Goal: Information Seeking & Learning: Learn about a topic

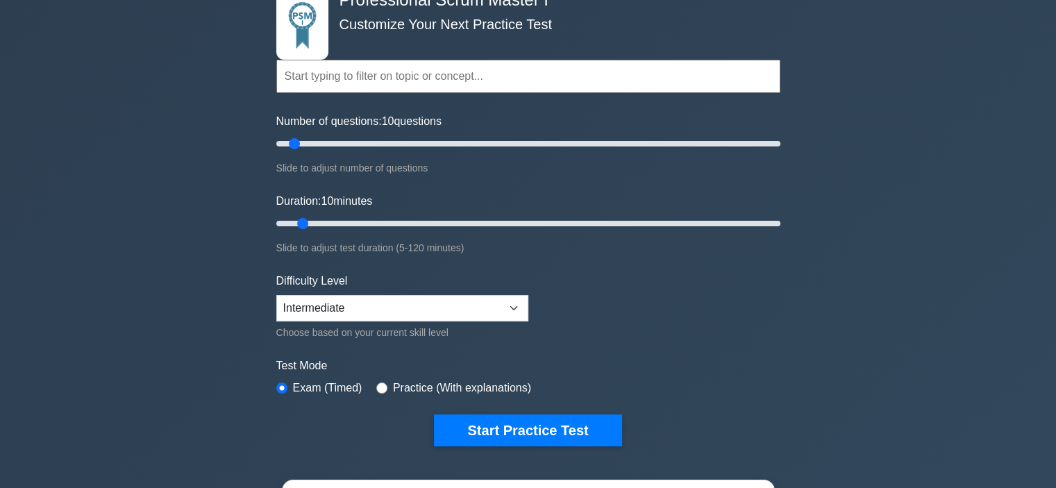
scroll to position [92, 0]
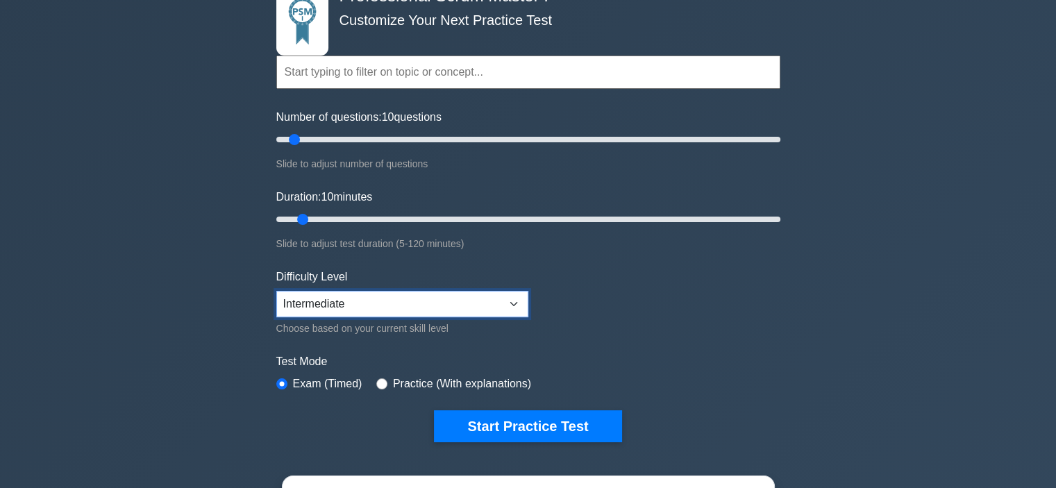
click at [466, 298] on select "Beginner Intermediate Expert" at bounding box center [402, 304] width 252 height 26
click at [276, 291] on select "Beginner Intermediate Expert" at bounding box center [402, 304] width 252 height 26
click at [469, 378] on label "Practice (With explanations)" at bounding box center [462, 384] width 138 height 17
click at [383, 382] on input "radio" at bounding box center [381, 383] width 11 height 11
radio input "true"
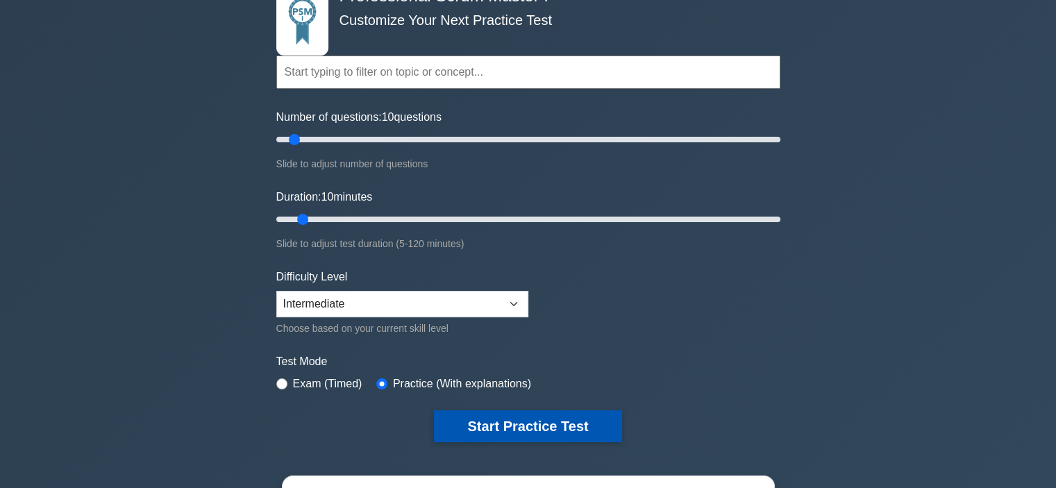
click at [480, 431] on button "Start Practice Test" at bounding box center [527, 426] width 187 height 32
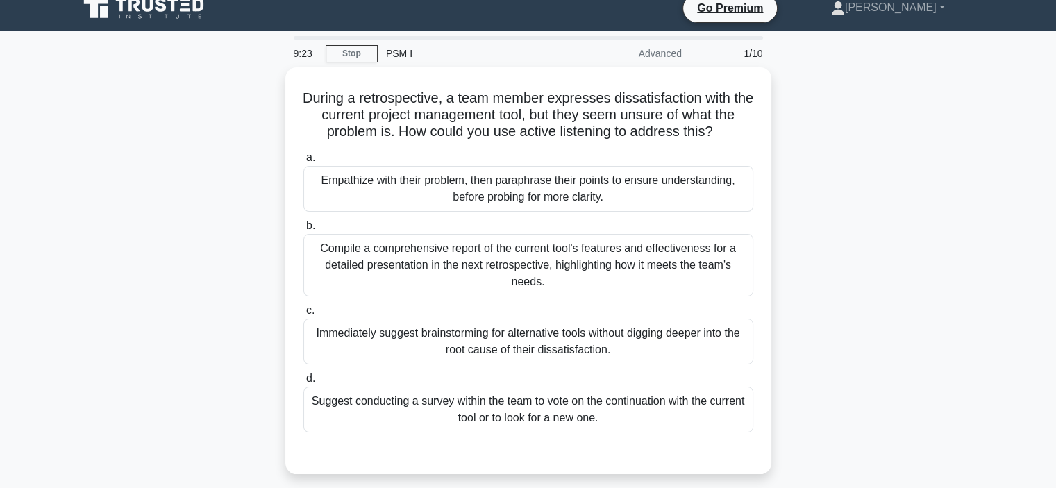
scroll to position [15, 0]
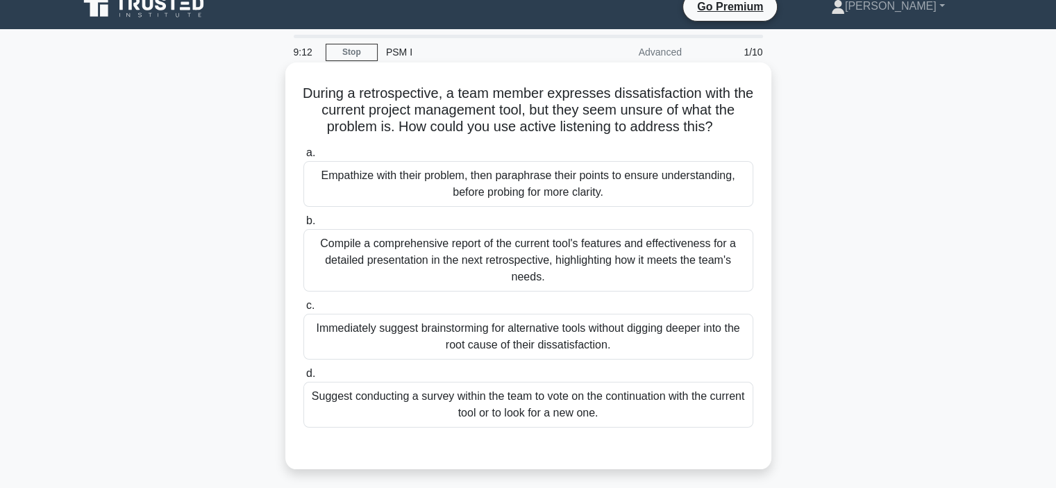
click at [655, 184] on div "Empathize with their problem, then paraphrase their points to ensure understand…" at bounding box center [528, 184] width 450 height 46
click at [303, 158] on input "a. Empathize with their problem, then paraphrase their points to ensure underst…" at bounding box center [303, 153] width 0 height 9
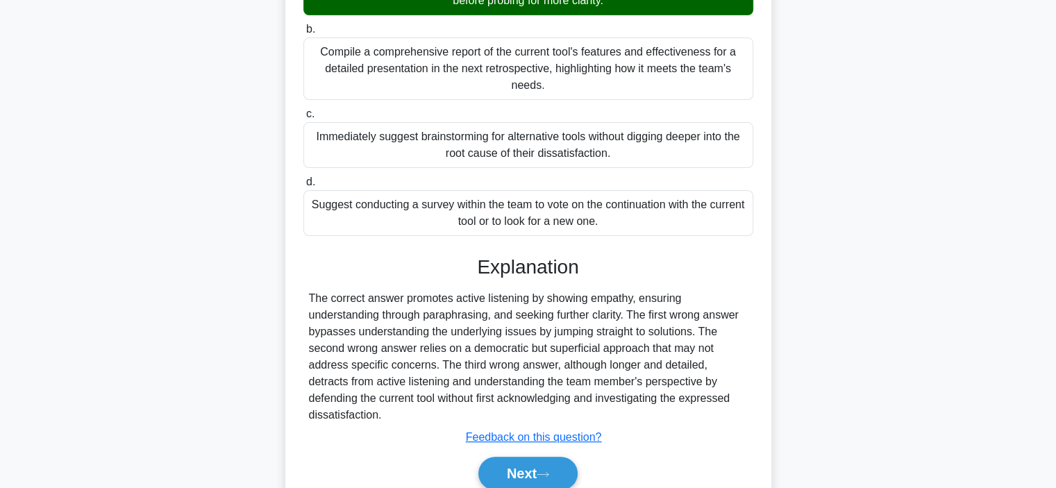
scroll to position [267, 0]
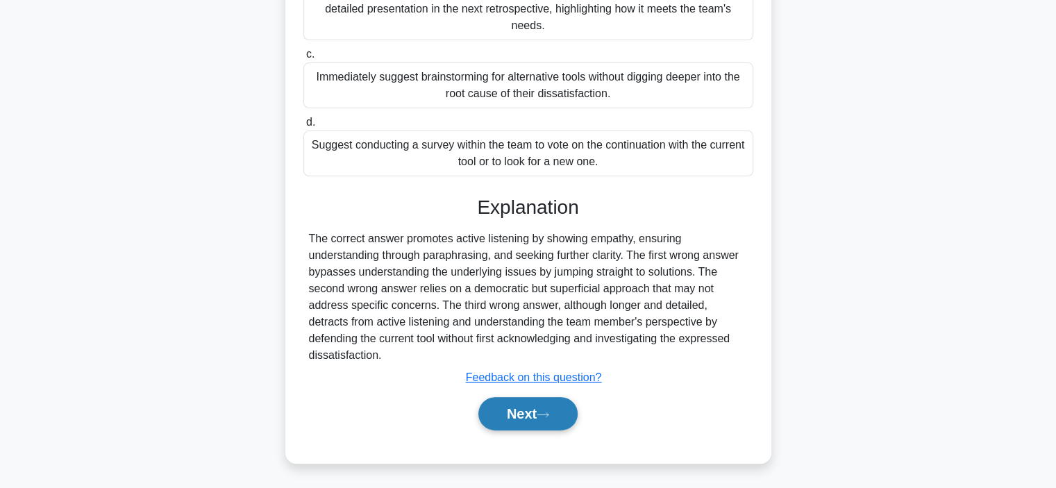
click at [542, 426] on button "Next" at bounding box center [527, 413] width 99 height 33
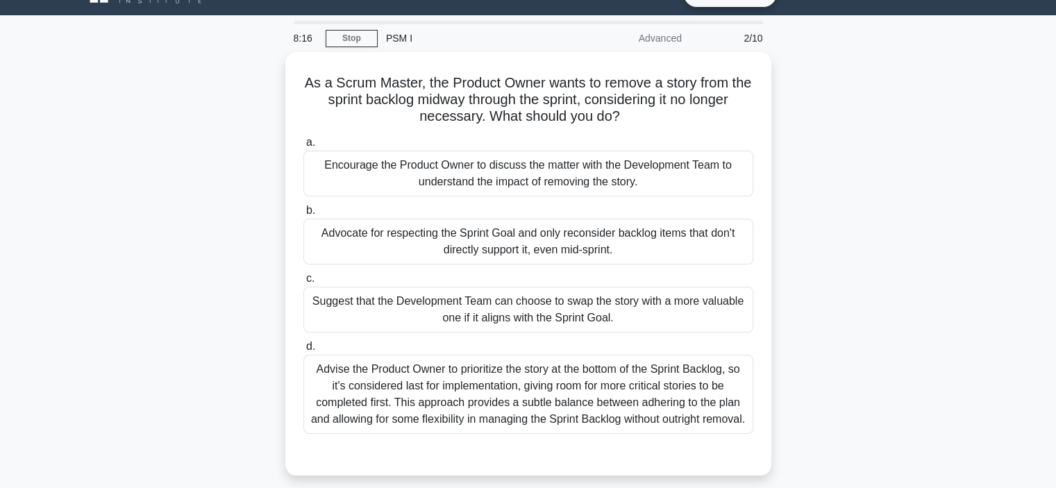
scroll to position [26, 0]
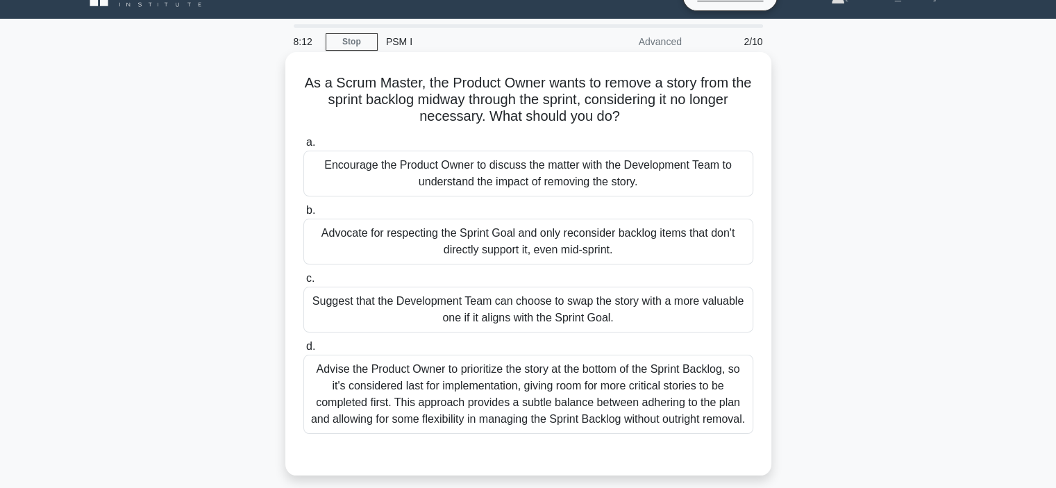
click at [739, 176] on div "Encourage the Product Owner to discuss the matter with the Development Team to …" at bounding box center [528, 174] width 450 height 46
click at [303, 147] on input "a. Encourage the Product Owner to discuss the matter with the Development Team …" at bounding box center [303, 142] width 0 height 9
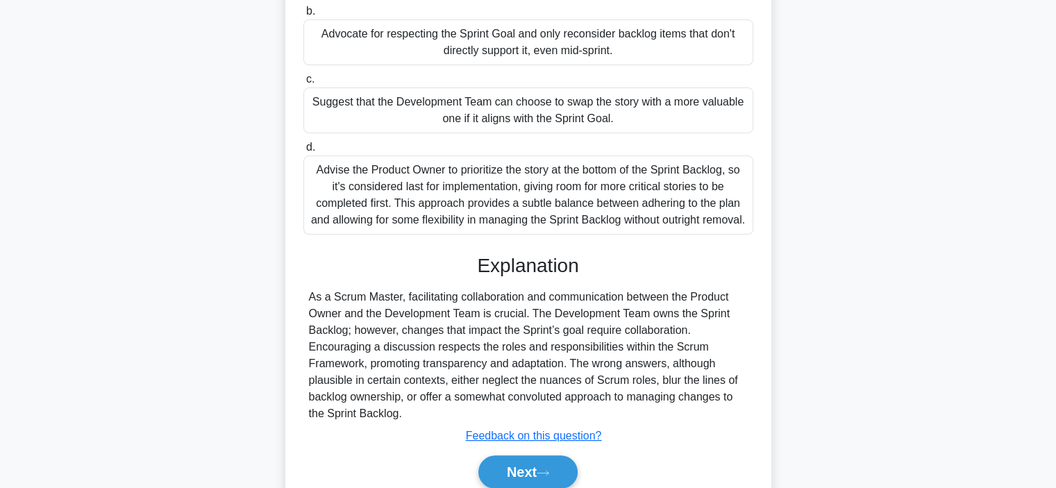
scroll to position [300, 0]
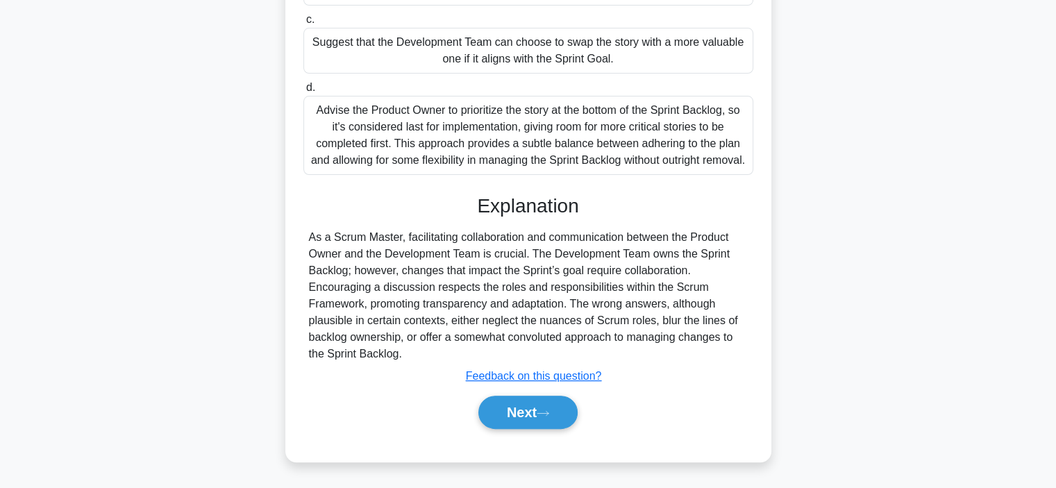
click at [590, 124] on div "Advise the Product Owner to prioritize the story at the bottom of the Sprint Ba…" at bounding box center [528, 135] width 450 height 79
click at [303, 92] on input "d. Advise the Product Owner to prioritize the story at the bottom of the Sprint…" at bounding box center [303, 87] width 0 height 9
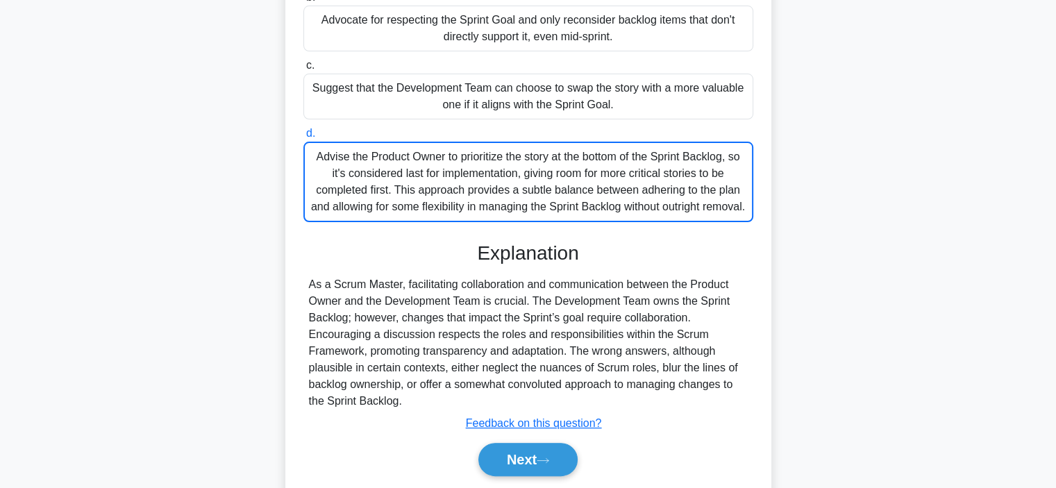
scroll to position [244, 0]
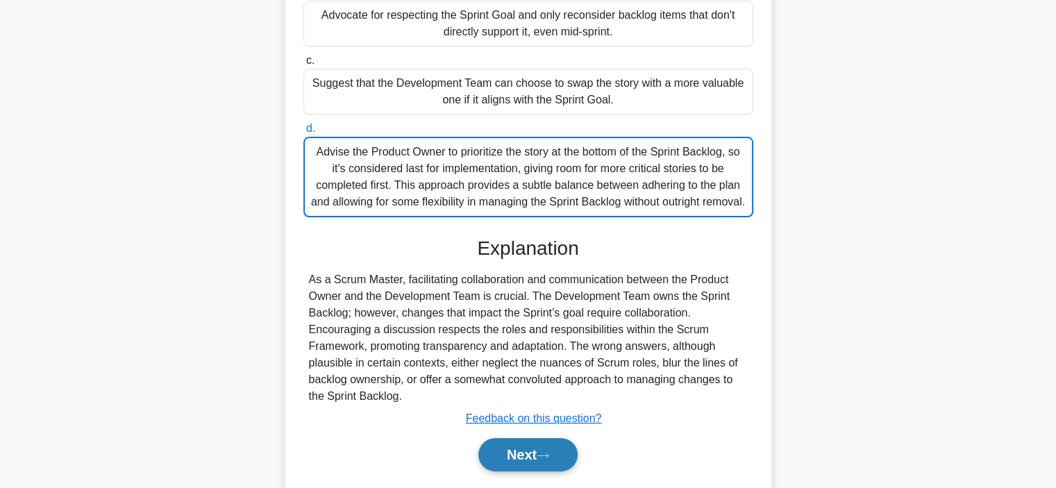
click at [547, 467] on button "Next" at bounding box center [527, 454] width 99 height 33
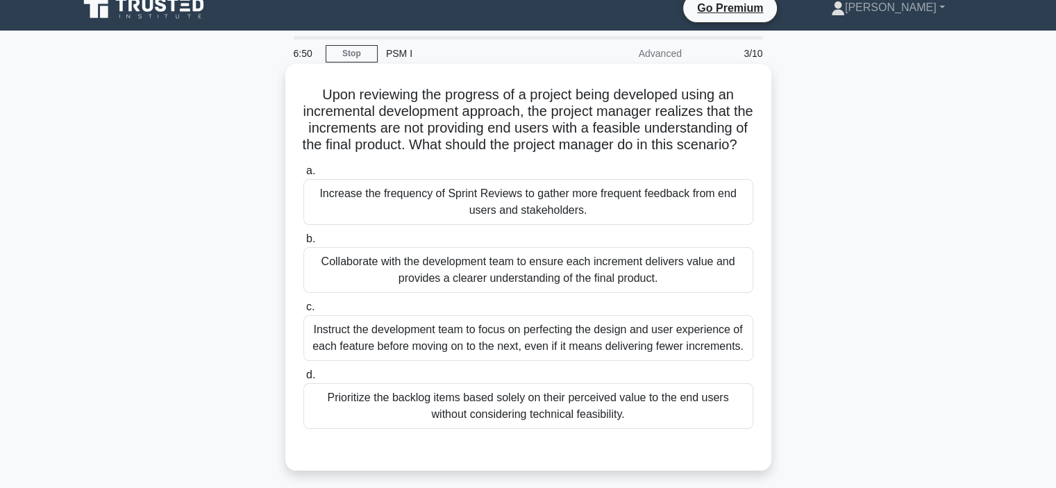
scroll to position [11, 0]
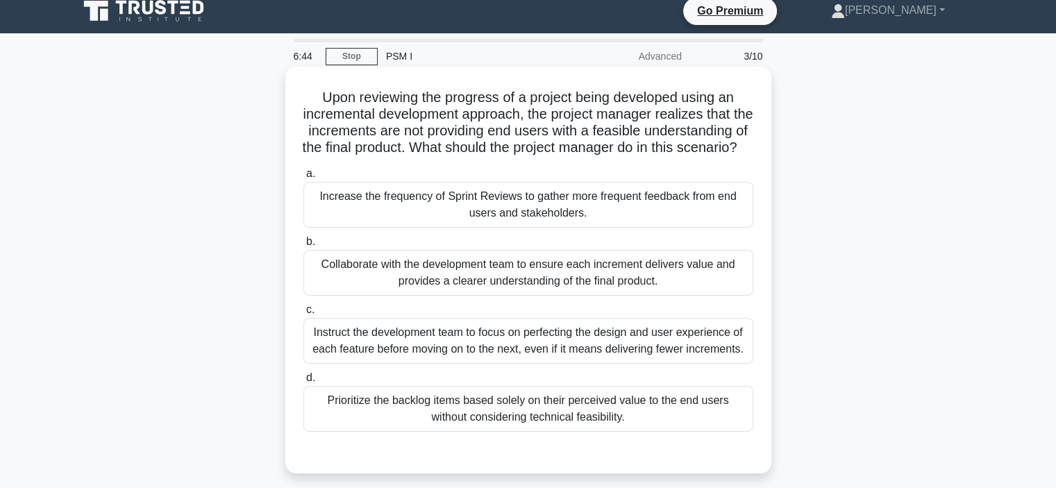
click at [700, 291] on div "Collaborate with the development team to ensure each increment delivers value a…" at bounding box center [528, 273] width 450 height 46
click at [303, 246] on input "b. Collaborate with the development team to ensure each increment delivers valu…" at bounding box center [303, 241] width 0 height 9
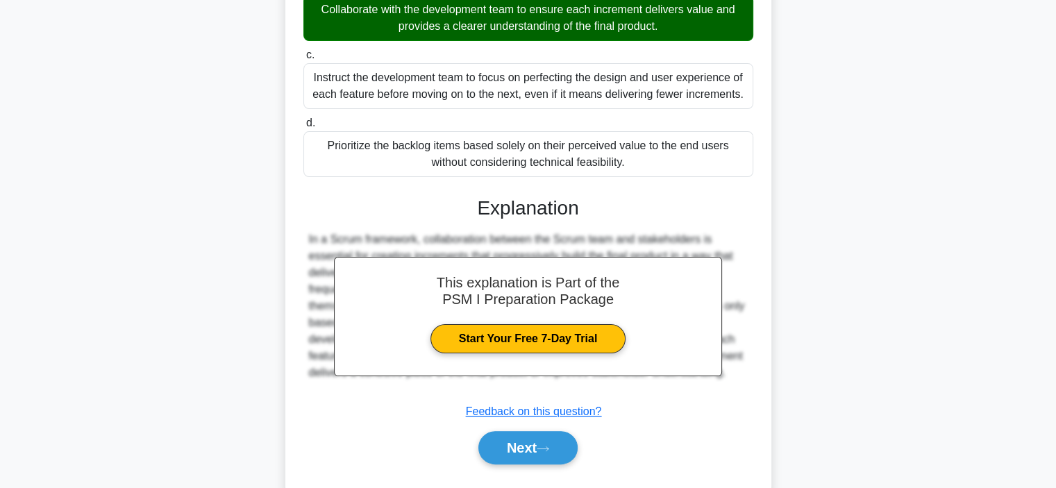
scroll to position [317, 0]
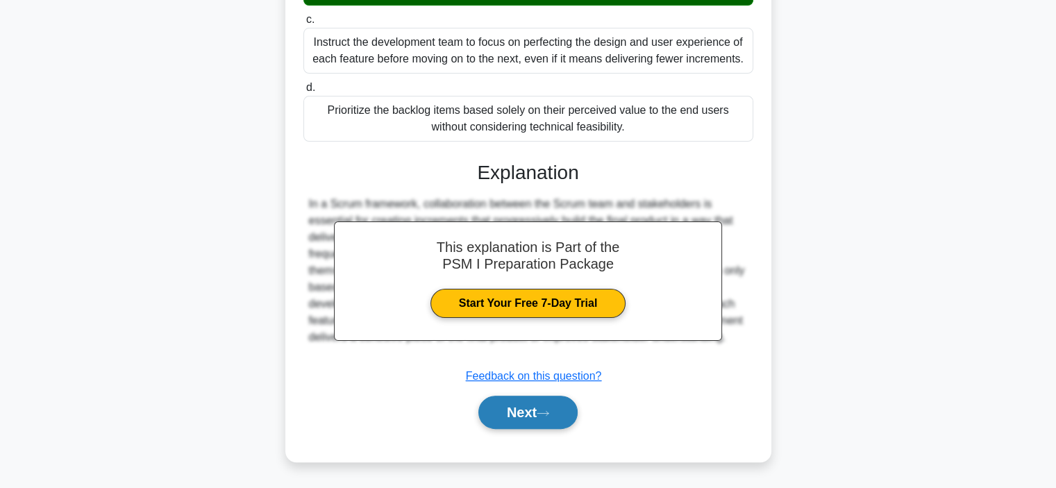
click at [569, 412] on button "Next" at bounding box center [527, 412] width 99 height 33
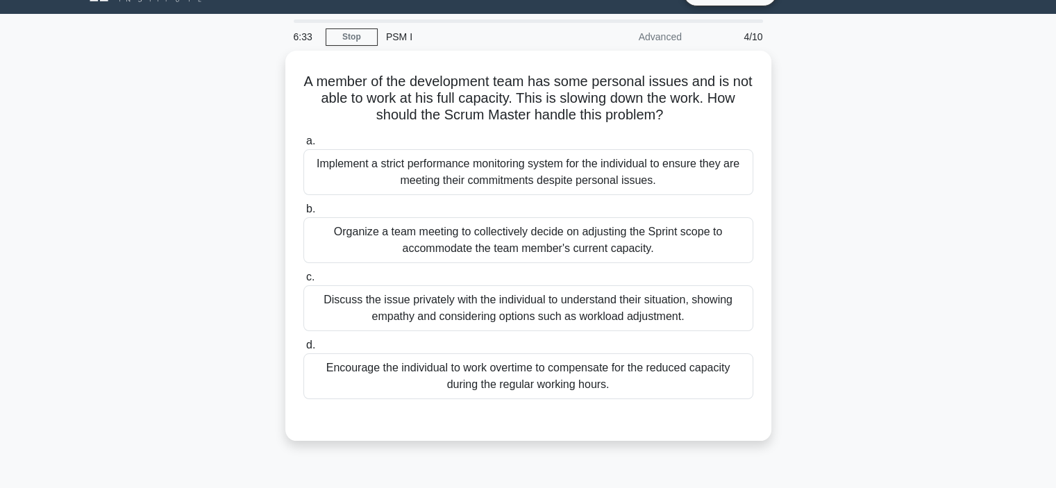
scroll to position [31, 0]
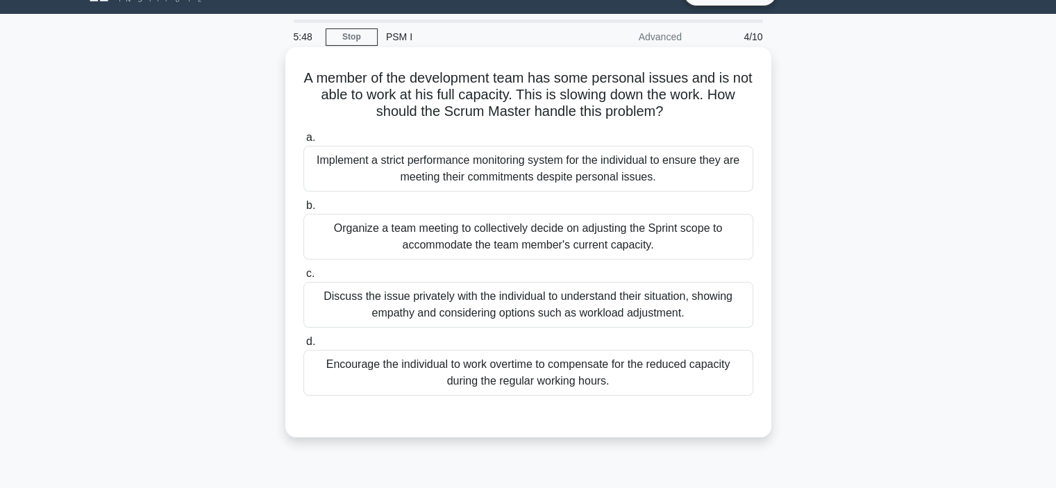
click at [638, 310] on div "Discuss the issue privately with the individual to understand their situation, …" at bounding box center [528, 305] width 450 height 46
click at [303, 278] on input "c. Discuss the issue privately with the individual to understand their situatio…" at bounding box center [303, 273] width 0 height 9
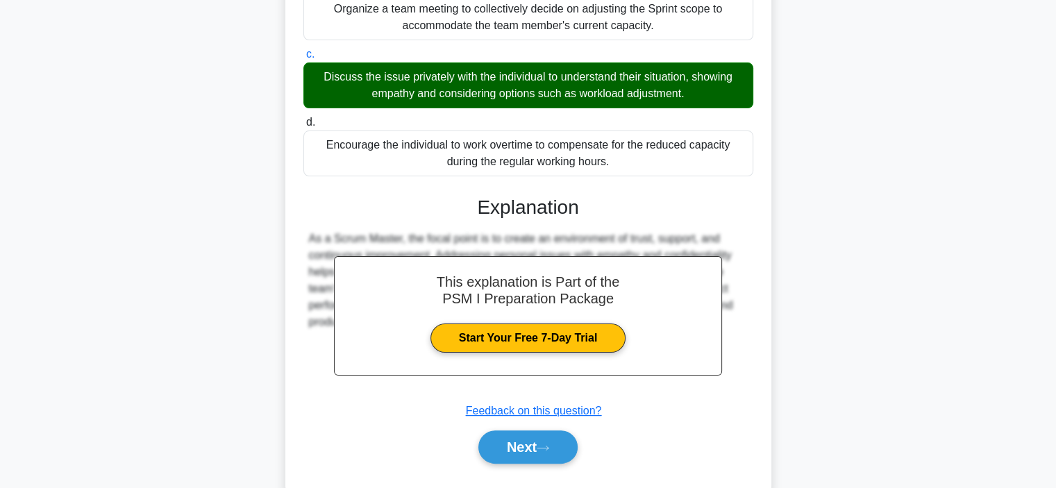
scroll to position [283, 0]
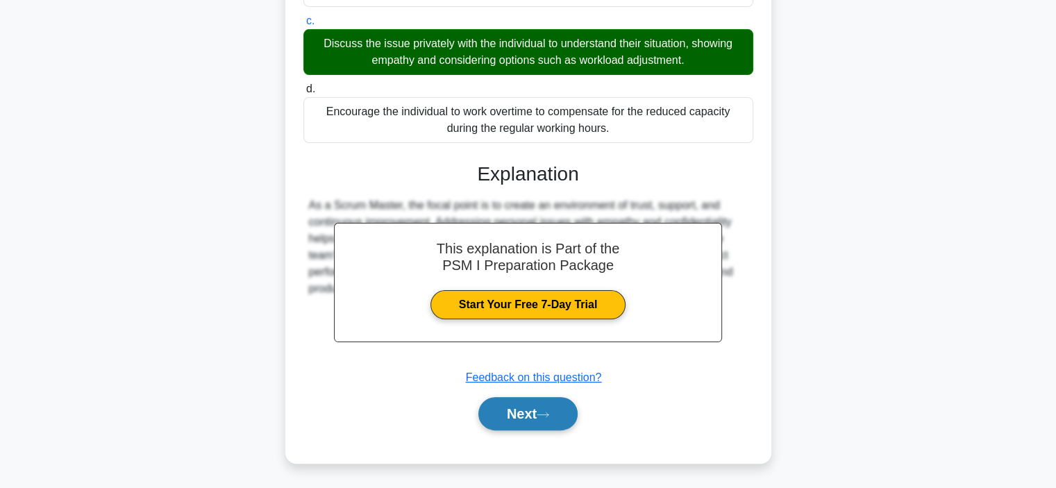
click at [539, 410] on button "Next" at bounding box center [527, 413] width 99 height 33
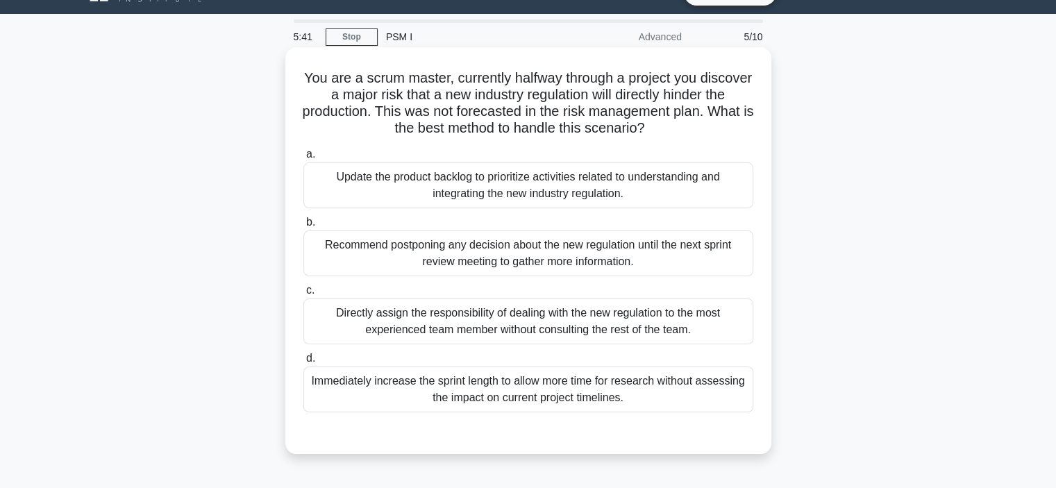
scroll to position [21, 0]
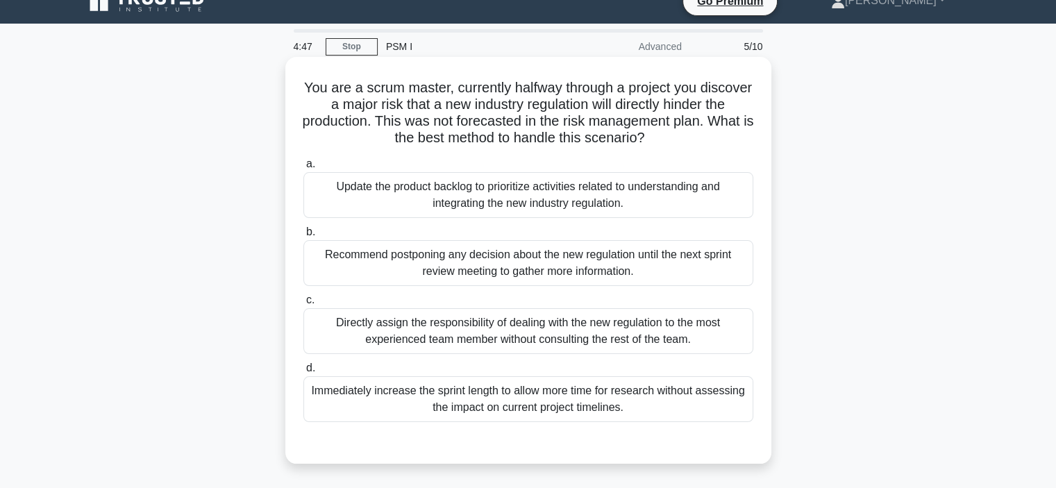
click at [620, 221] on div "a. Update the product backlog to prioritize activities related to understanding…" at bounding box center [528, 289] width 467 height 272
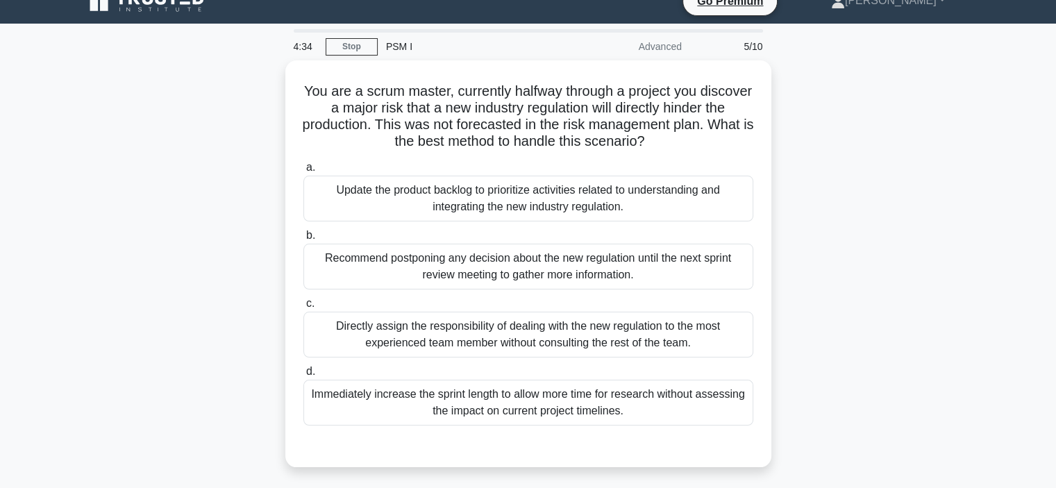
click at [855, 221] on div "You are a scrum master, currently halfway through a project you discover a majo…" at bounding box center [528, 272] width 916 height 424
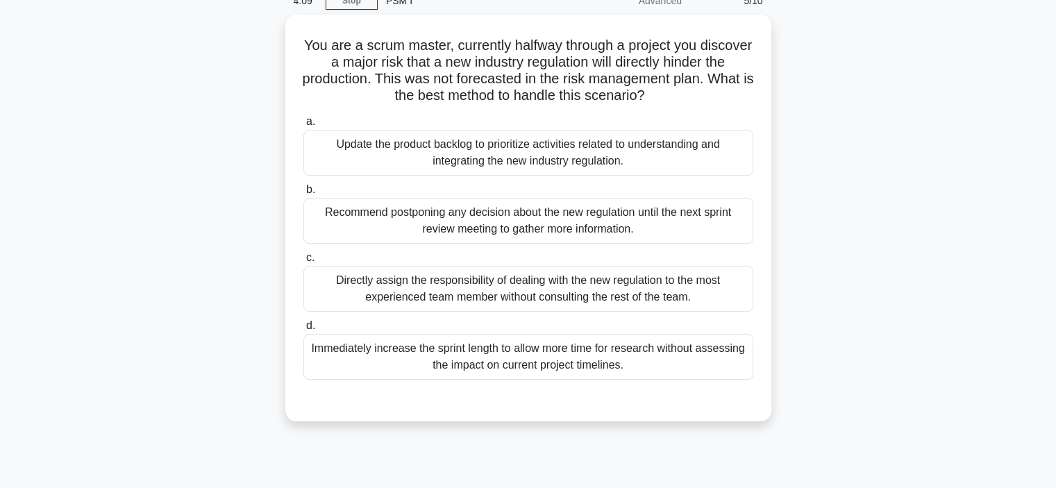
scroll to position [67, 0]
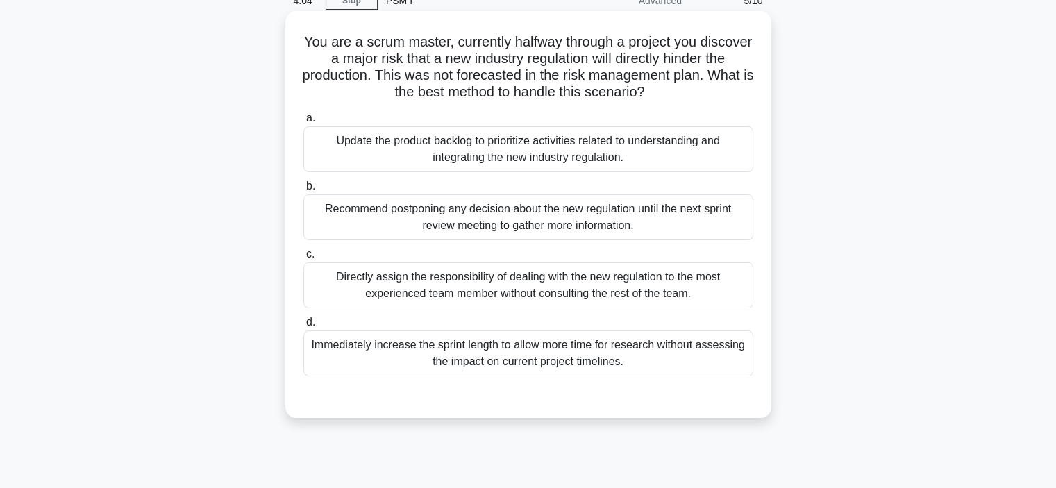
click at [701, 160] on div "Update the product backlog to prioritize activities related to understanding an…" at bounding box center [528, 149] width 450 height 46
click at [303, 123] on input "a. Update the product backlog to prioritize activities related to understanding…" at bounding box center [303, 118] width 0 height 9
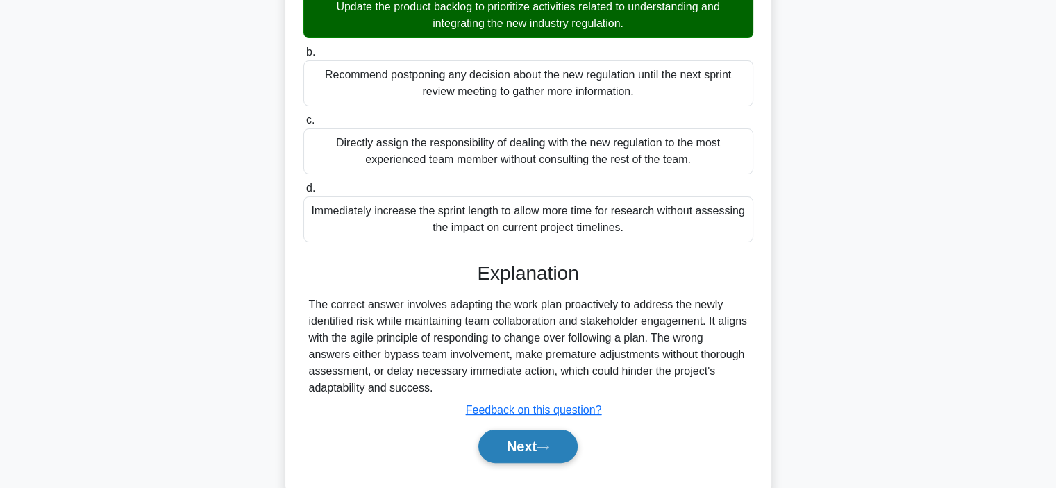
scroll to position [200, 0]
click at [558, 440] on button "Next" at bounding box center [527, 446] width 99 height 33
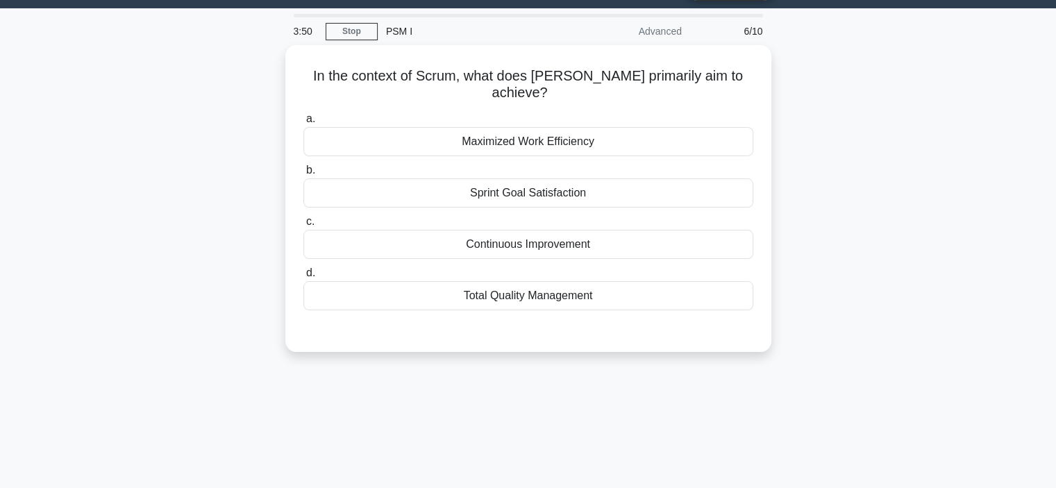
scroll to position [28, 0]
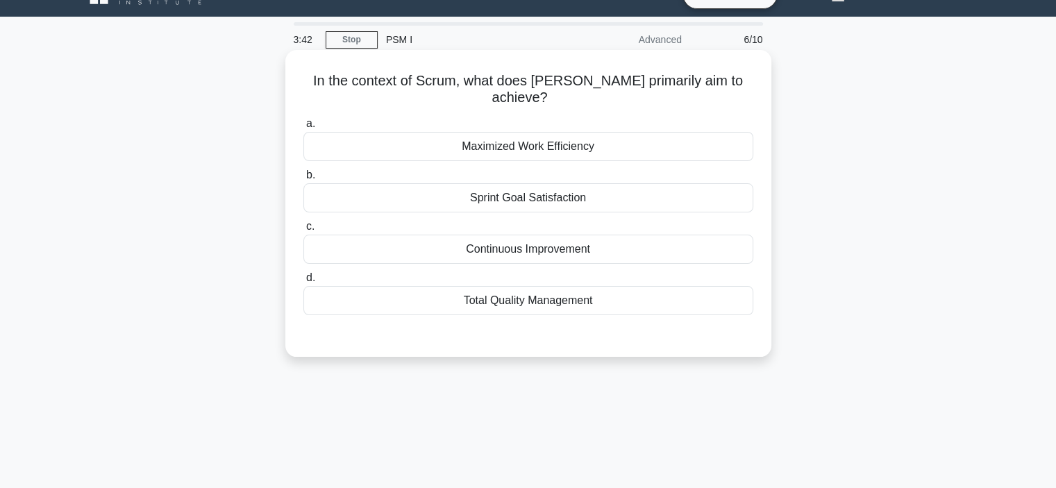
click at [599, 132] on div "Maximized Work Efficiency" at bounding box center [528, 146] width 450 height 29
click at [303, 128] on input "a. Maximized Work Efficiency" at bounding box center [303, 123] width 0 height 9
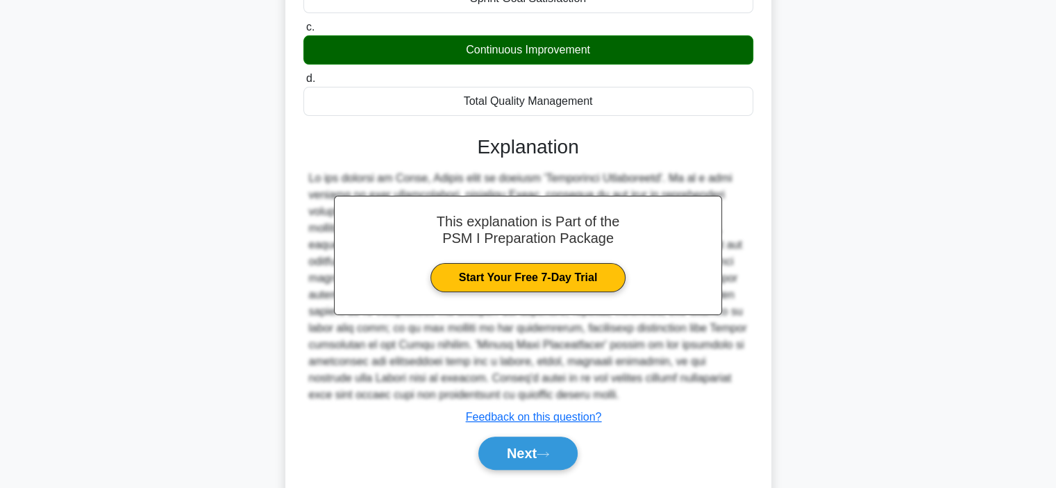
scroll to position [229, 0]
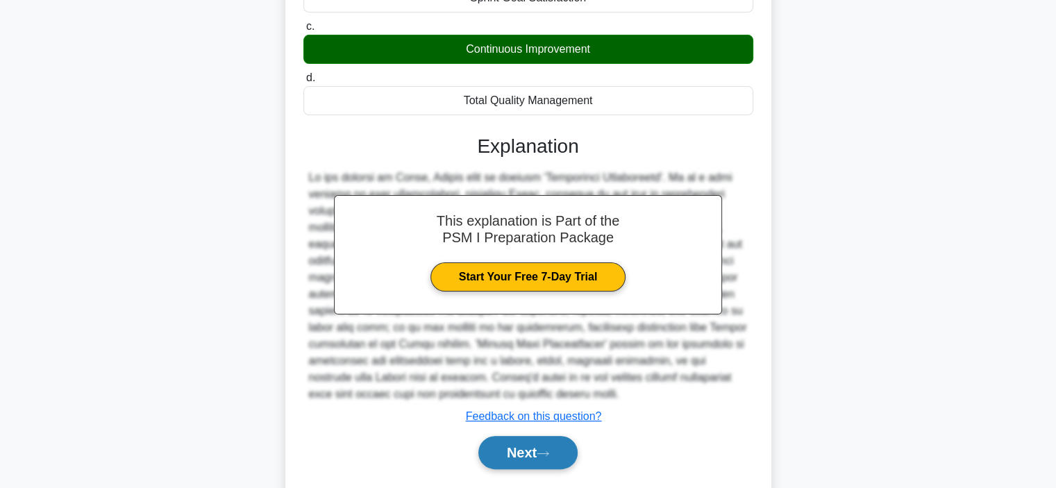
click at [553, 449] on button "Next" at bounding box center [527, 452] width 99 height 33
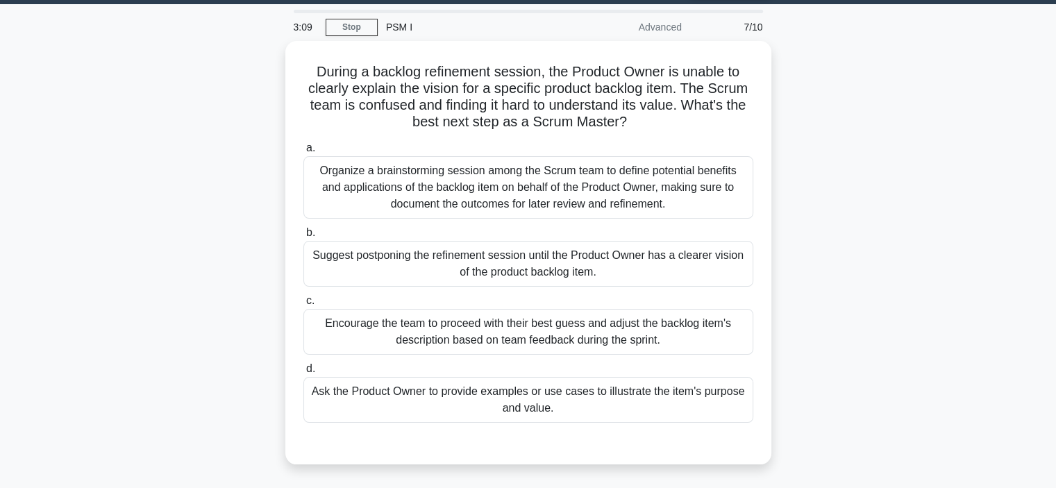
scroll to position [35, 0]
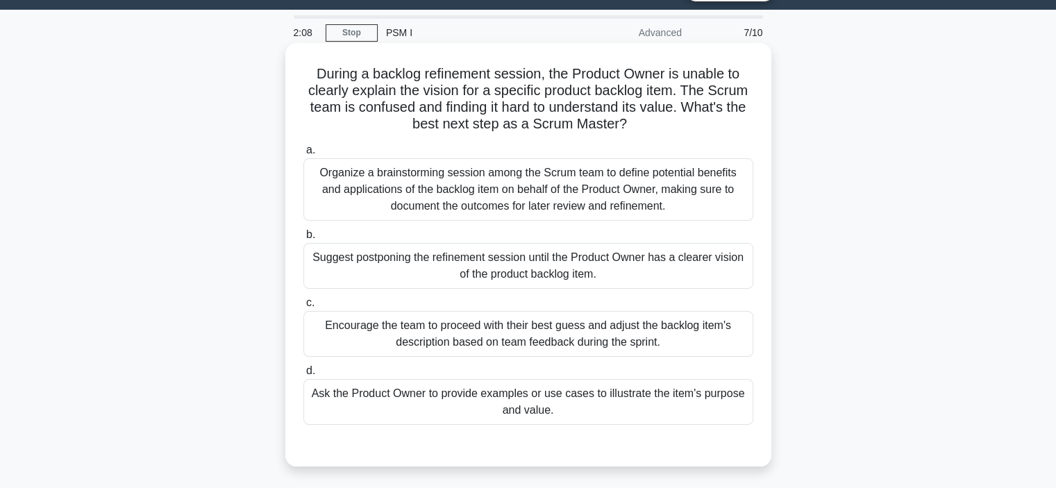
click at [655, 414] on div "Ask the Product Owner to provide examples or use cases to illustrate the item's…" at bounding box center [528, 402] width 450 height 46
click at [303, 376] on input "d. Ask the Product Owner to provide examples or use cases to illustrate the ite…" at bounding box center [303, 371] width 0 height 9
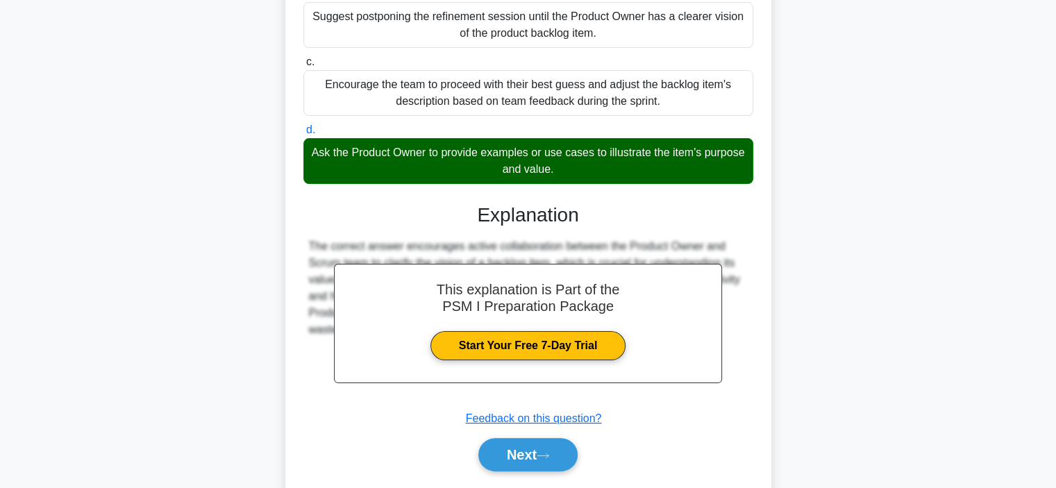
scroll to position [276, 0]
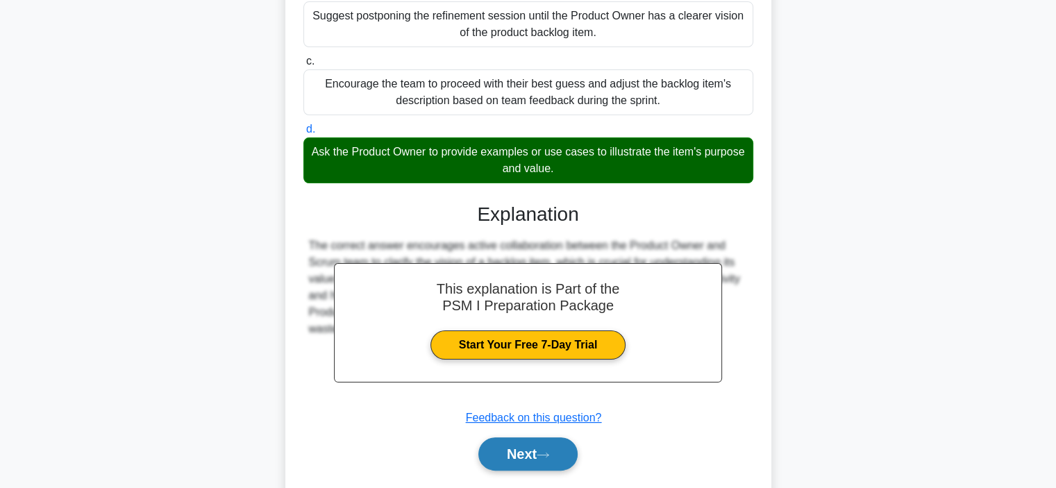
click at [548, 454] on icon at bounding box center [542, 455] width 11 height 4
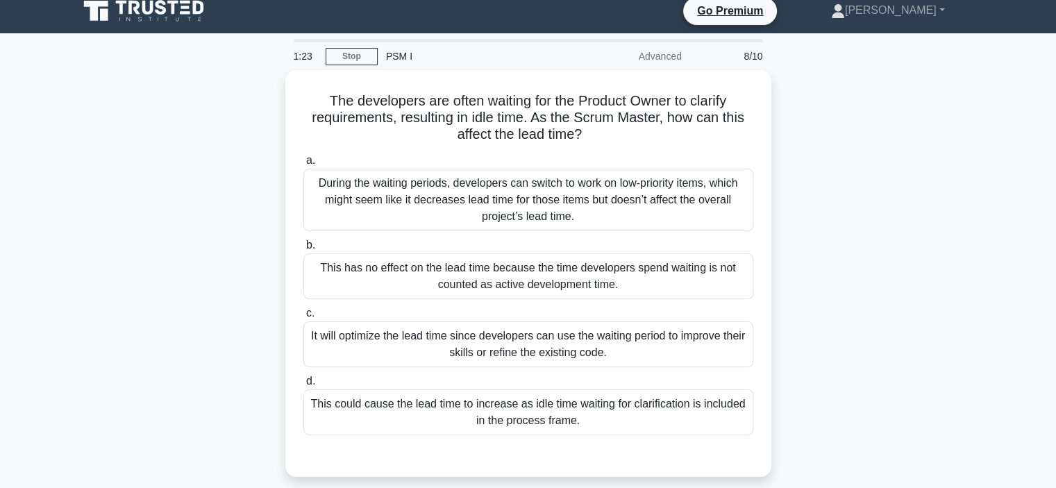
scroll to position [11, 0]
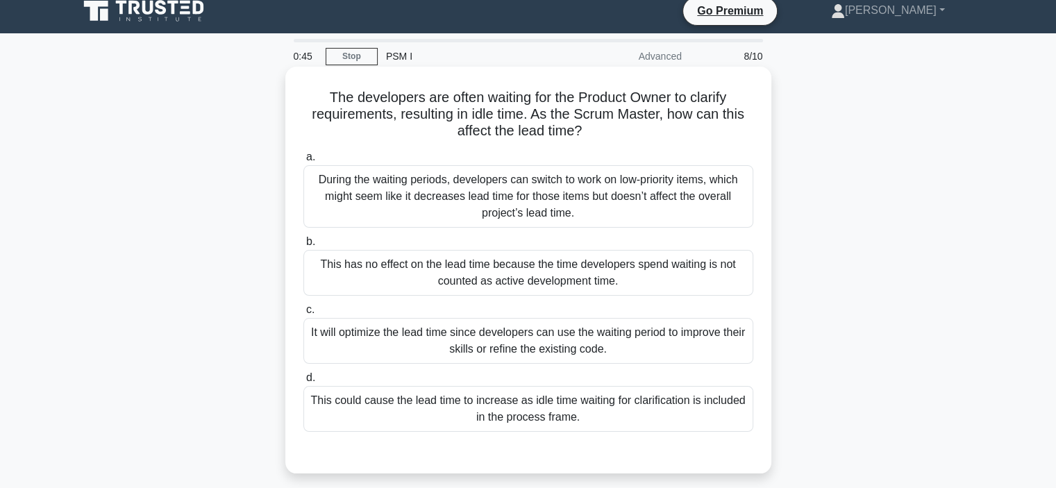
click at [667, 405] on div "This could cause the lead time to increase as idle time waiting for clarificati…" at bounding box center [528, 409] width 450 height 46
click at [303, 383] on input "d. This could cause the lead time to increase as idle time waiting for clarific…" at bounding box center [303, 378] width 0 height 9
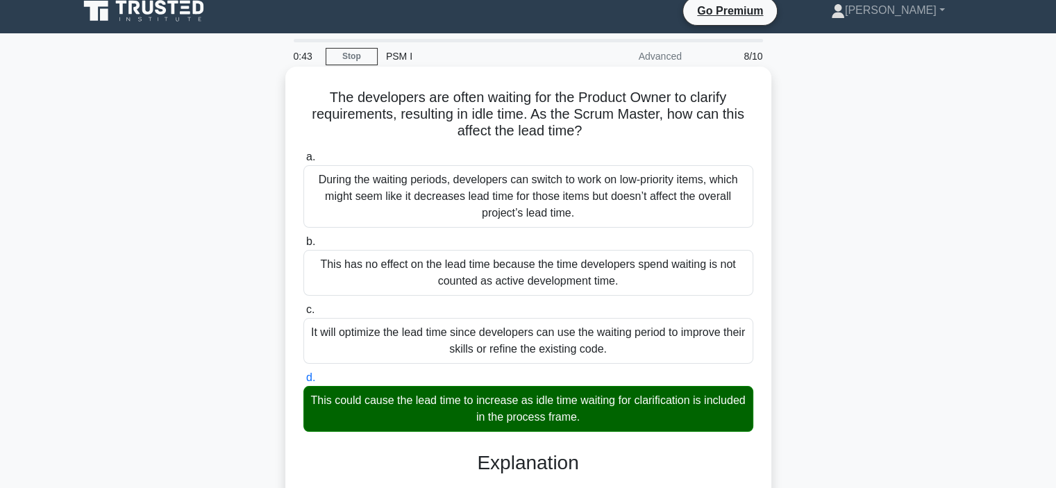
scroll to position [262, 0]
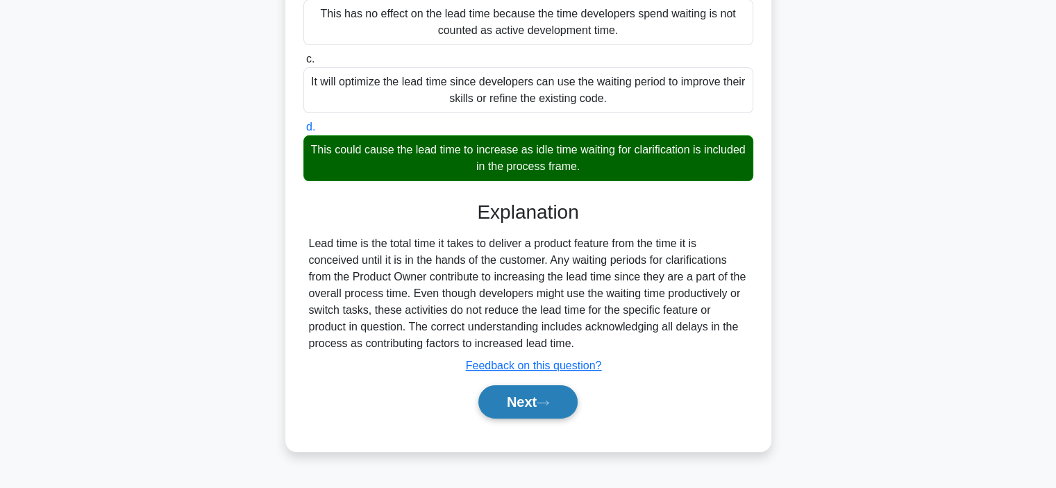
click at [533, 408] on button "Next" at bounding box center [527, 401] width 99 height 33
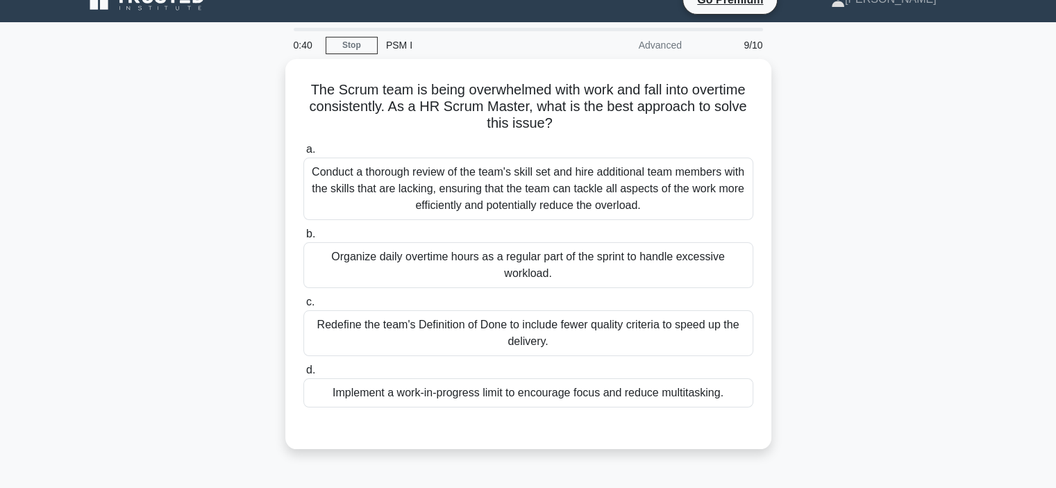
scroll to position [21, 0]
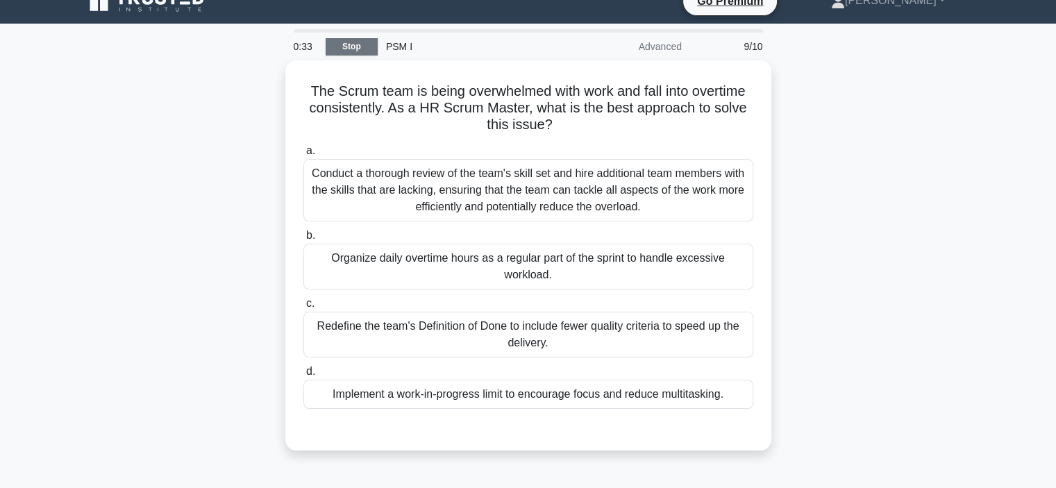
click at [338, 42] on link "Stop" at bounding box center [352, 46] width 52 height 17
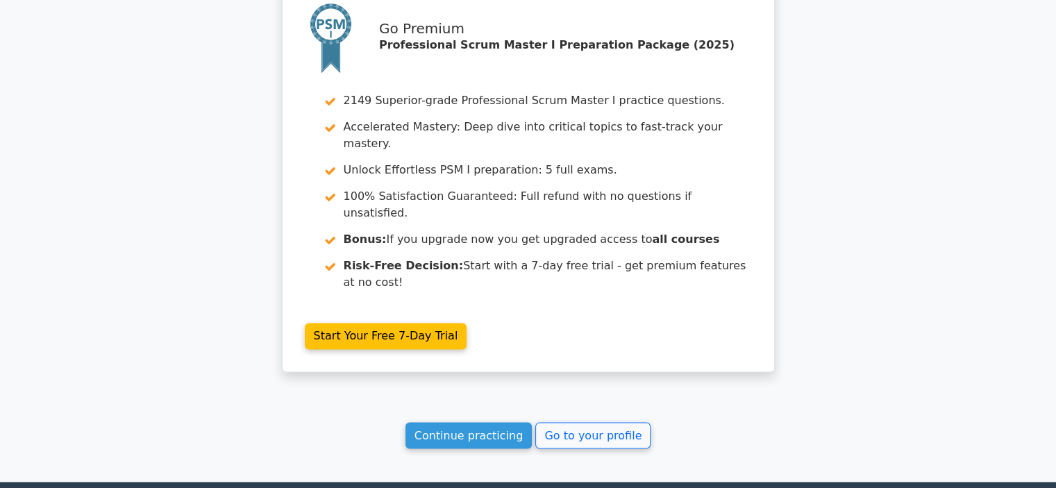
scroll to position [2311, 0]
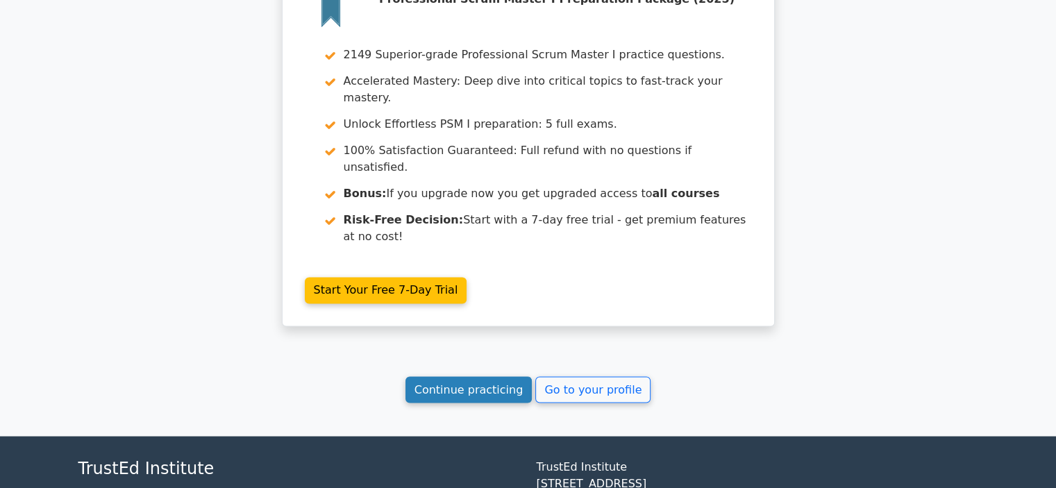
click at [442, 376] on link "Continue practicing" at bounding box center [468, 389] width 127 height 26
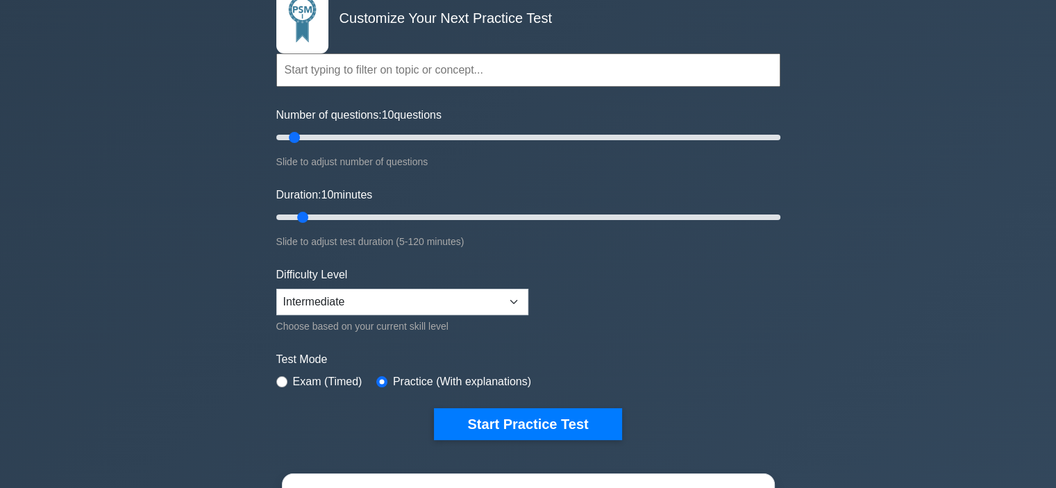
scroll to position [102, 0]
